Goal: Obtain resource: Download file/media

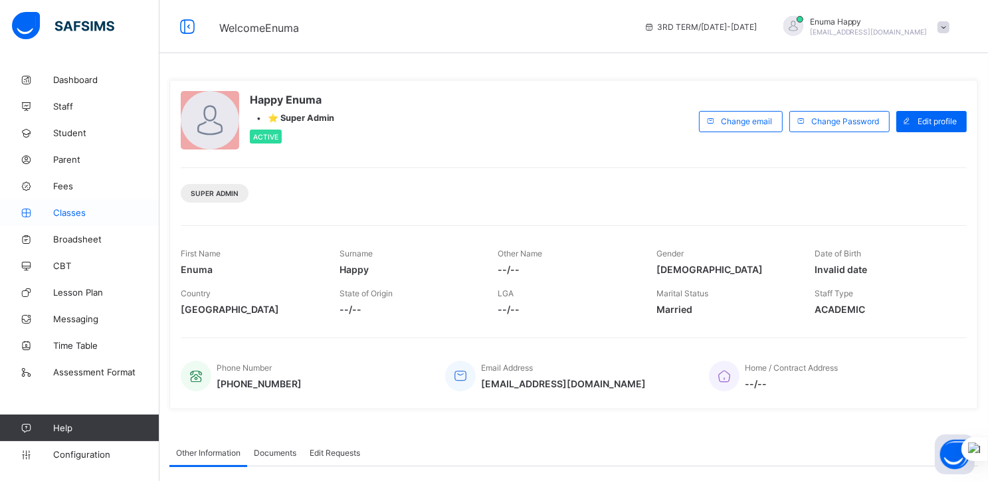
click at [64, 211] on span "Classes" at bounding box center [106, 212] width 106 height 11
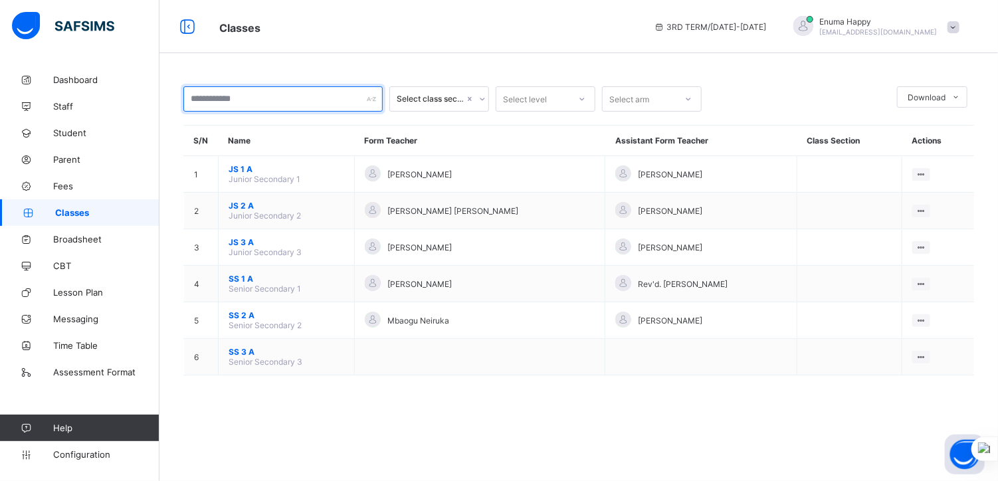
click at [238, 100] on input "text" at bounding box center [282, 98] width 199 height 25
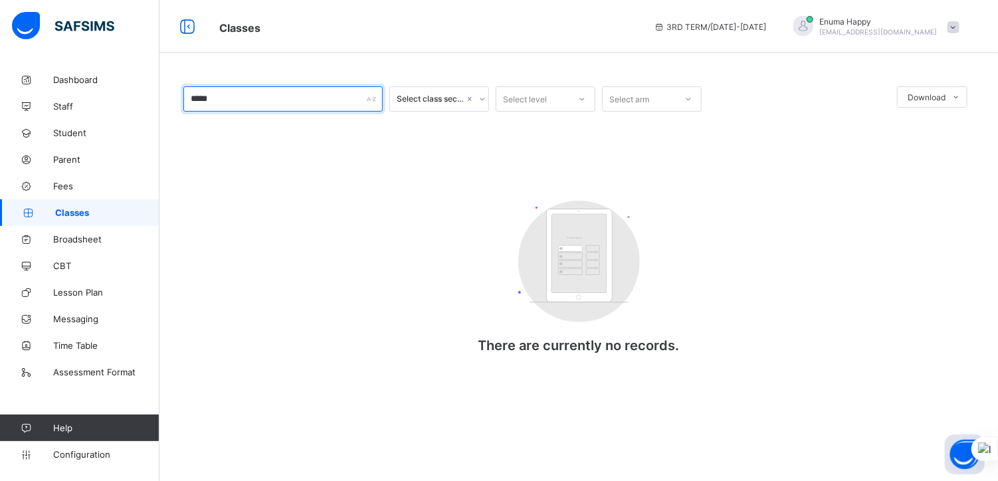
type input "*****"
click at [70, 125] on link "Student" at bounding box center [79, 133] width 159 height 27
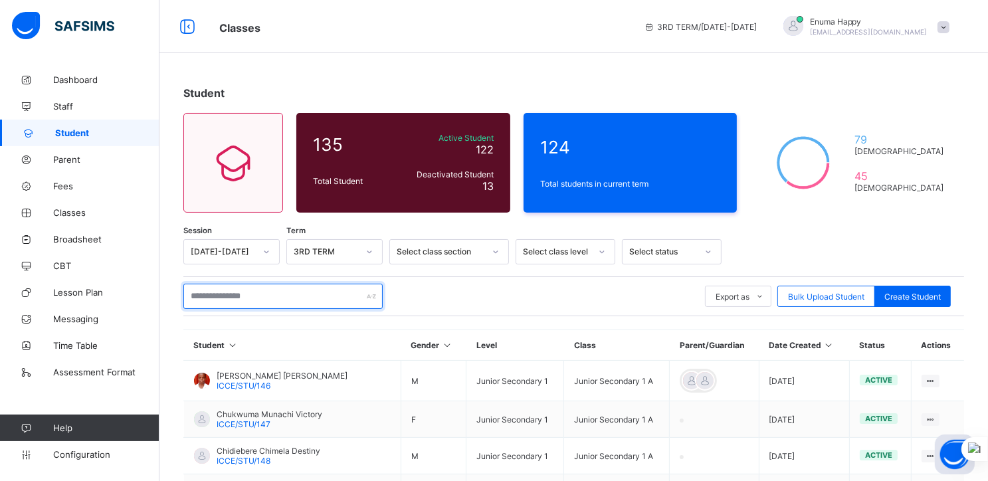
click at [238, 292] on input "text" at bounding box center [282, 296] width 199 height 25
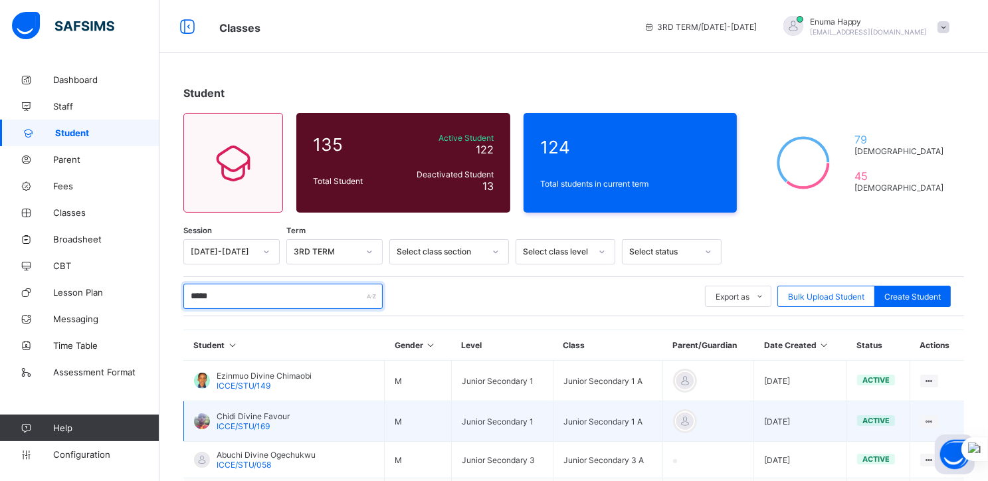
type input "*****"
click at [239, 416] on span "Chidi Divine Favour" at bounding box center [253, 416] width 73 height 10
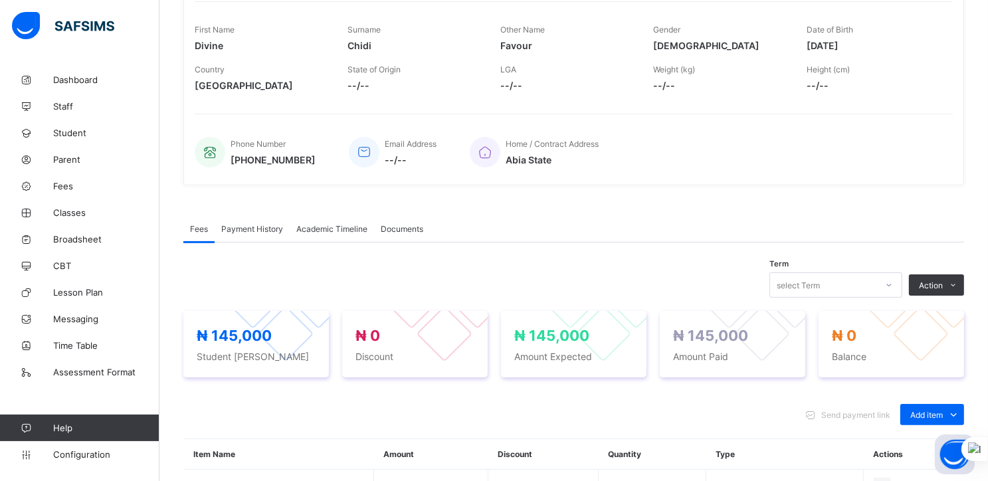
scroll to position [221, 0]
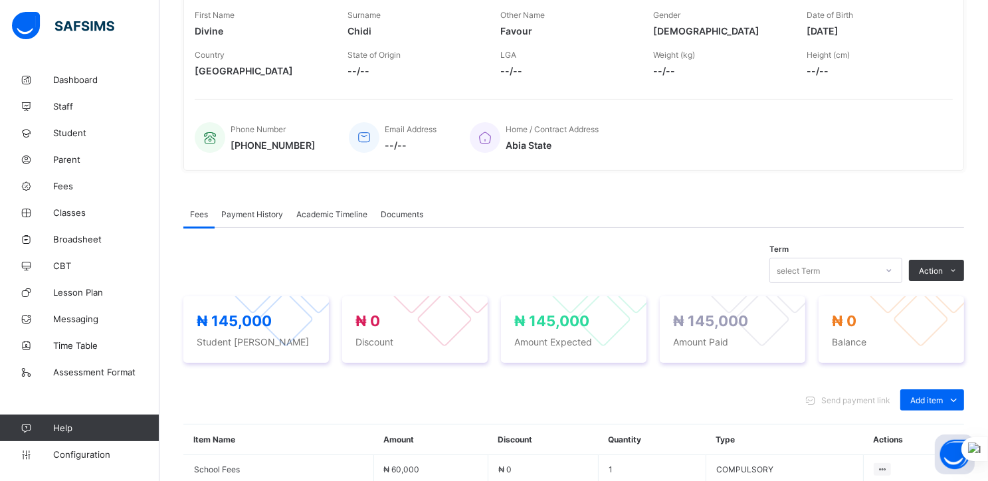
click at [337, 211] on span "Academic Timeline" at bounding box center [331, 214] width 71 height 10
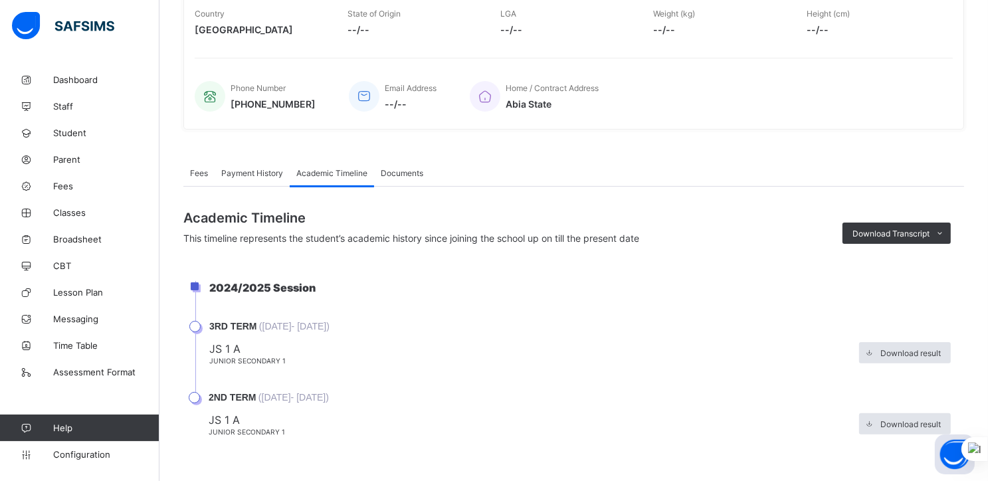
scroll to position [269, 0]
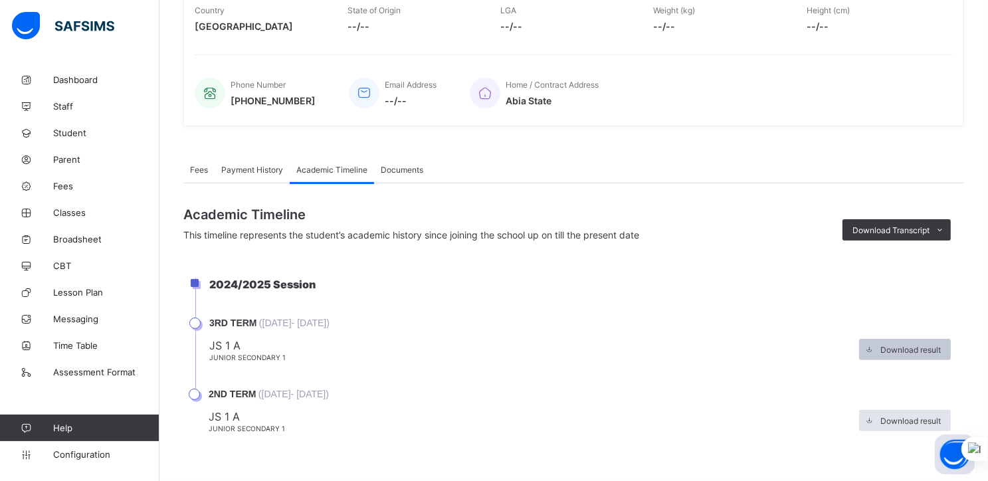
click at [916, 345] on span "Download result" at bounding box center [910, 350] width 60 height 10
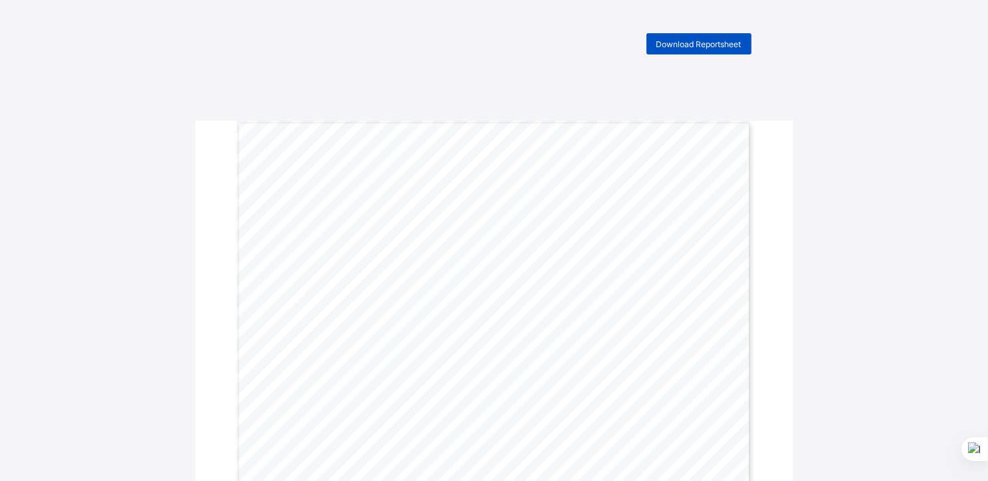
click at [684, 41] on span "Download Reportsheet" at bounding box center [698, 44] width 85 height 10
